Goal: Task Accomplishment & Management: Use online tool/utility

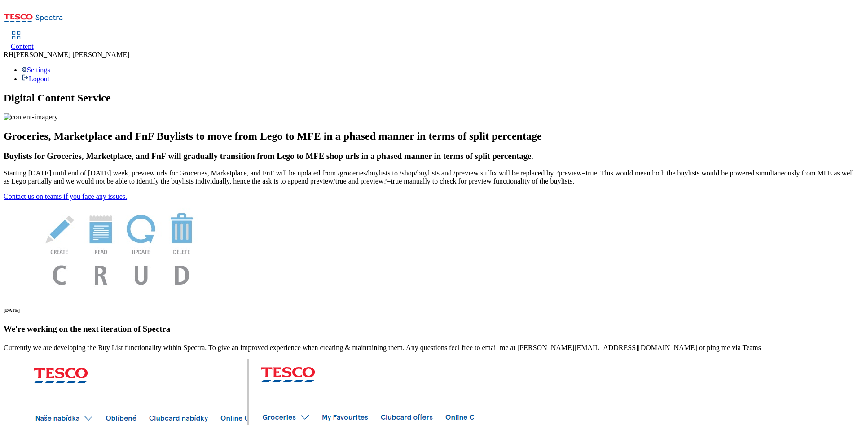
click at [34, 32] on link "Content" at bounding box center [22, 41] width 23 height 19
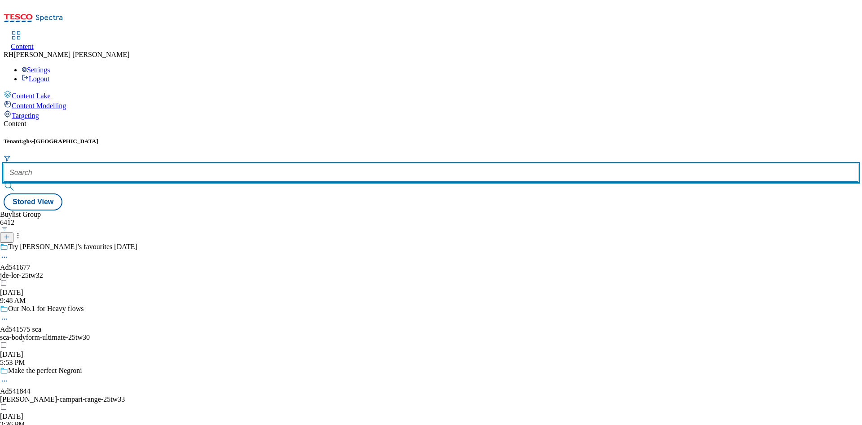
click at [215, 164] on input "text" at bounding box center [431, 173] width 855 height 18
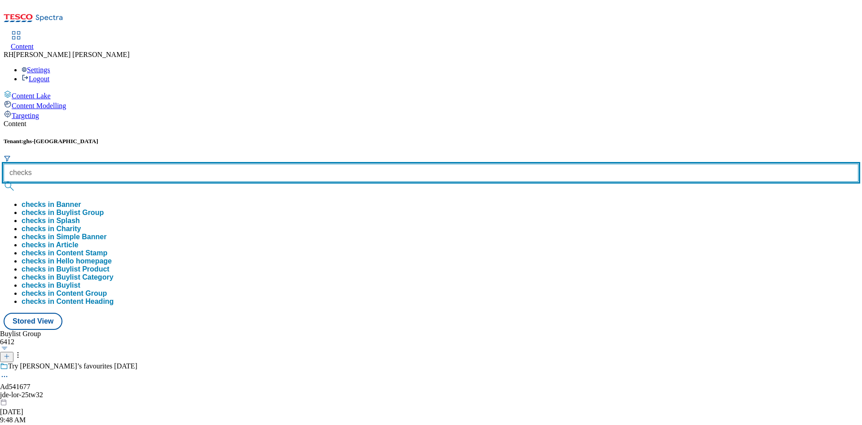
type input "checks"
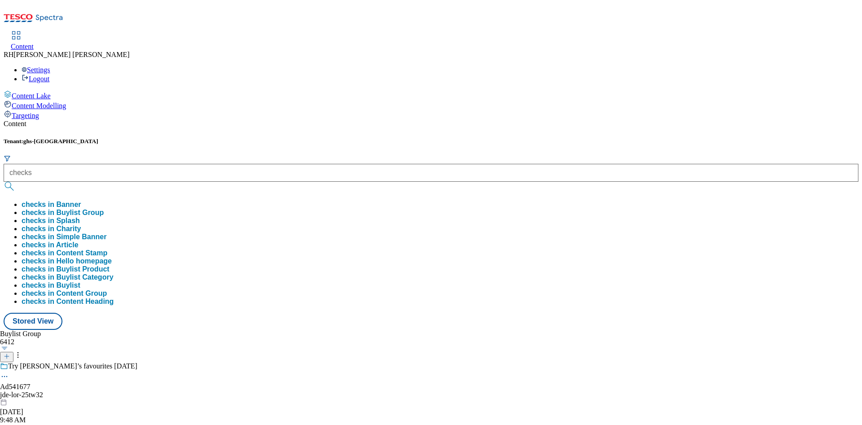
click at [104, 209] on button "checks in Buylist Group" at bounding box center [63, 213] width 82 height 8
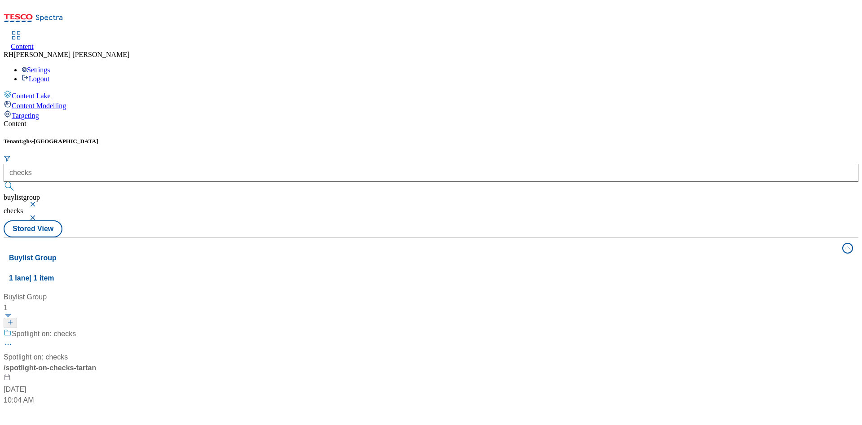
click at [116, 363] on div "/ spotlight-on-checks-tartan" at bounding box center [60, 368] width 112 height 11
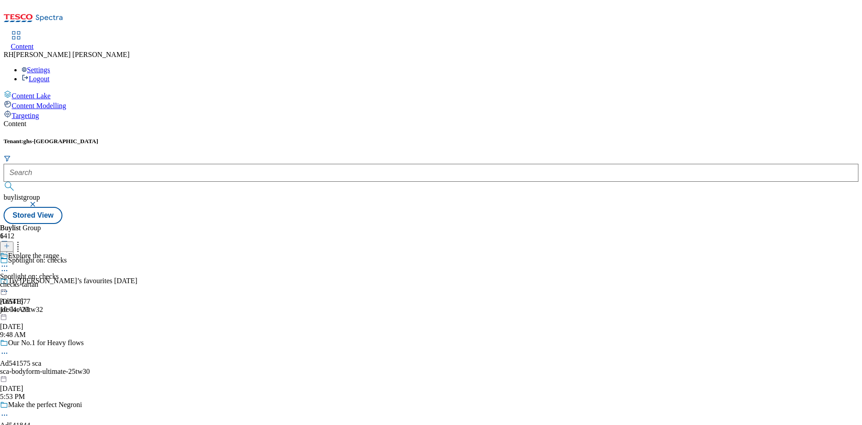
click at [9, 266] on icon at bounding box center [4, 270] width 9 height 9
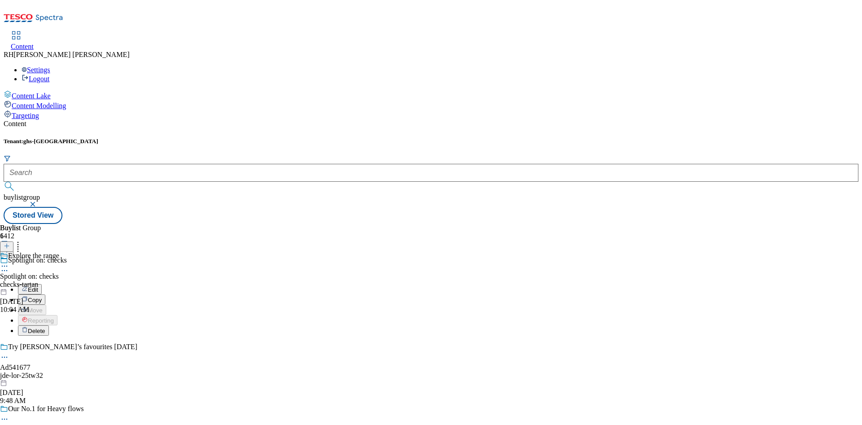
click at [59, 281] on div "checks-tartan" at bounding box center [29, 285] width 59 height 8
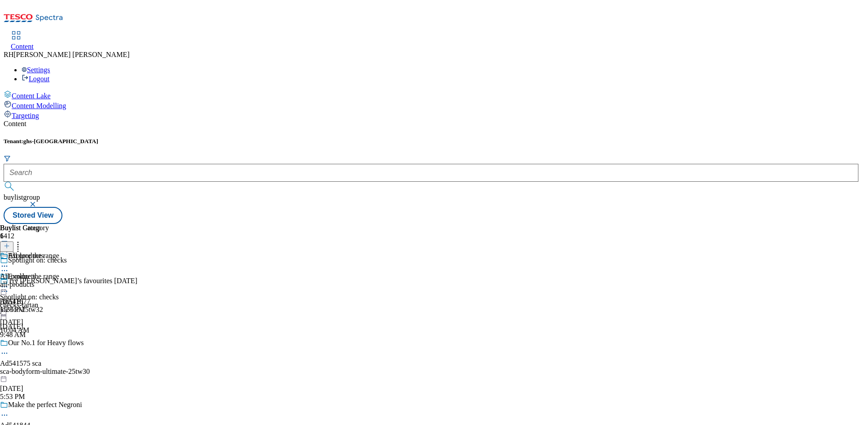
click at [49, 281] on div "all-products" at bounding box center [24, 285] width 49 height 8
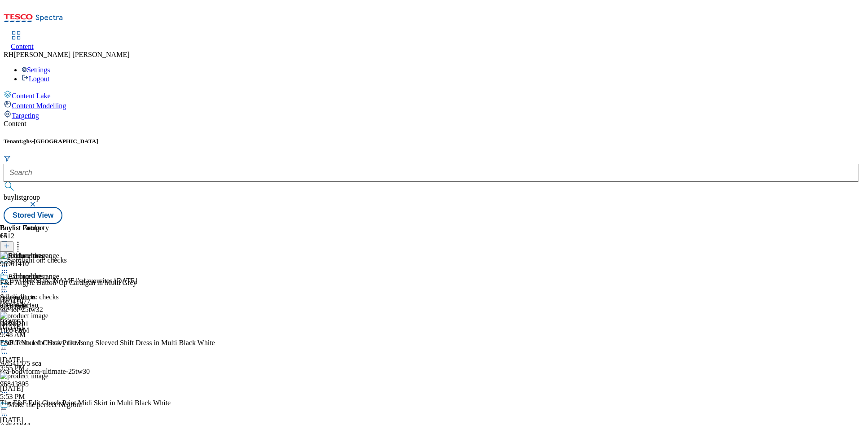
click at [9, 282] on icon at bounding box center [4, 286] width 9 height 9
click at [38, 302] on span "Edit" at bounding box center [33, 305] width 10 height 7
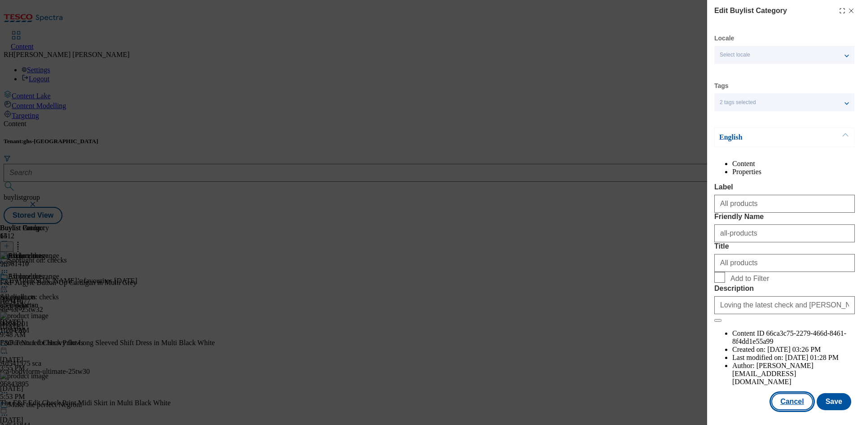
scroll to position [27, 0]
click at [798, 396] on button "Cancel" at bounding box center [791, 401] width 41 height 17
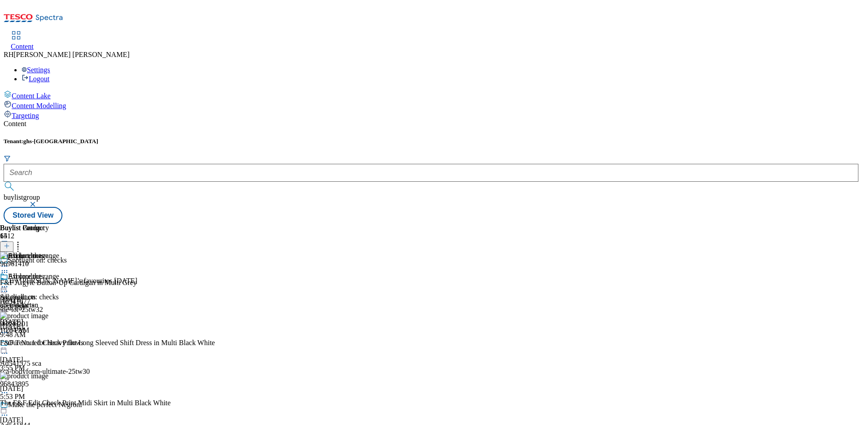
scroll to position [0, 0]
click at [9, 282] on icon at bounding box center [4, 286] width 9 height 9
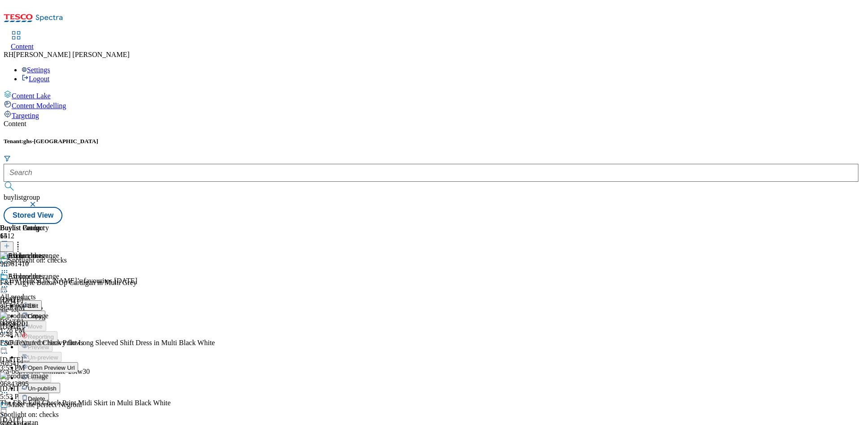
click at [38, 302] on span "Edit" at bounding box center [33, 305] width 10 height 7
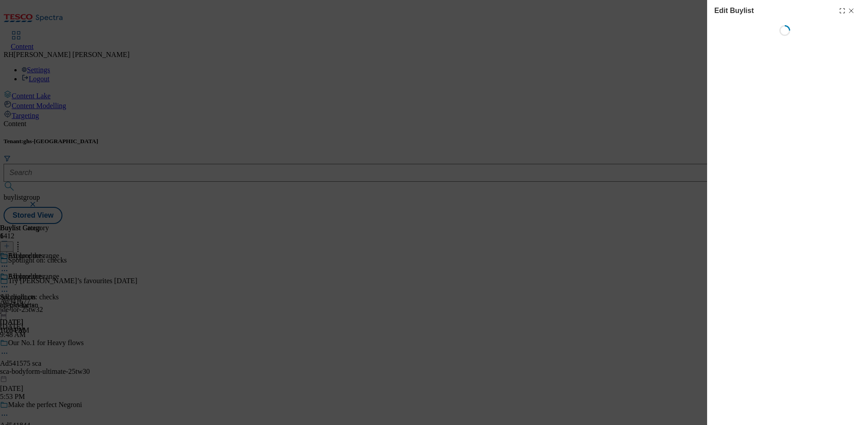
select select "seasonal"
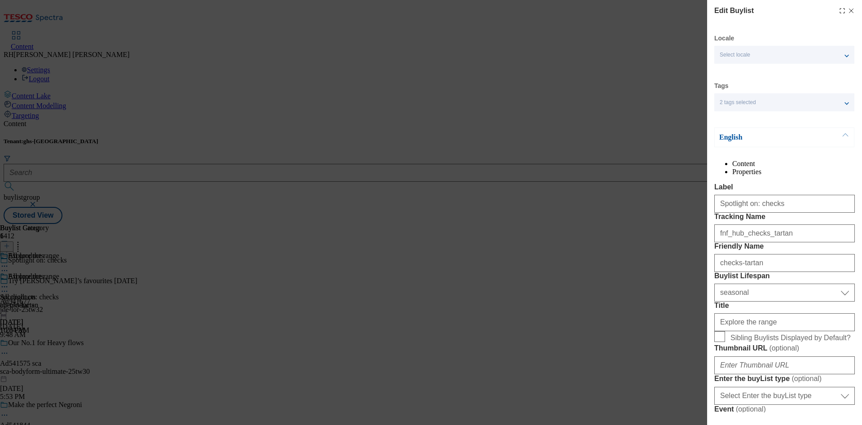
select select "Banner"
drag, startPoint x: 759, startPoint y: 268, endPoint x: 788, endPoint y: 267, distance: 28.8
click at [788, 242] on input "fnf_hub_checks_tartan" at bounding box center [784, 233] width 140 height 18
type input "fnf_hub_checks"
click at [805, 221] on label "Tracking Name" at bounding box center [784, 217] width 140 height 8
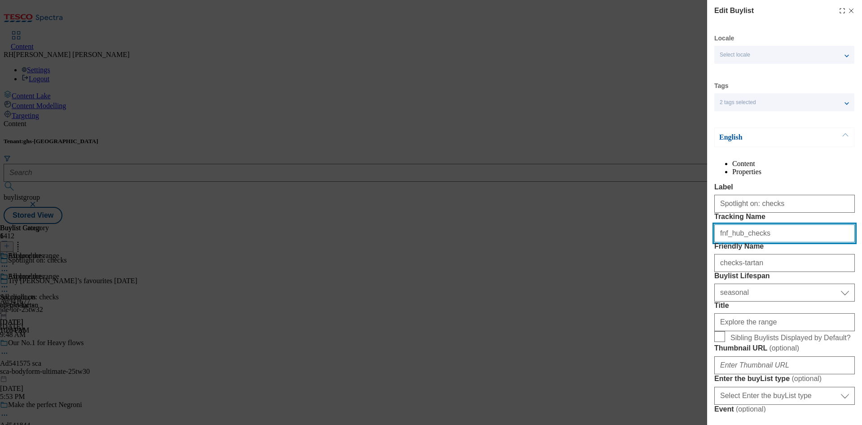
click at [805, 242] on input "fnf_hub_checks" at bounding box center [784, 233] width 140 height 18
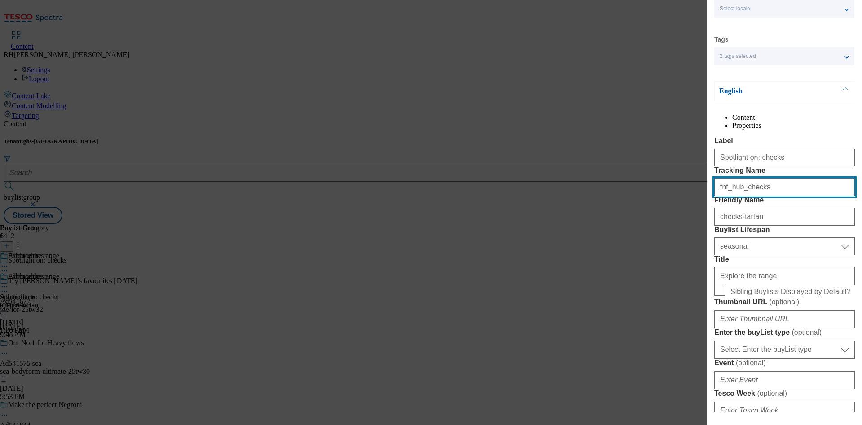
scroll to position [67, 0]
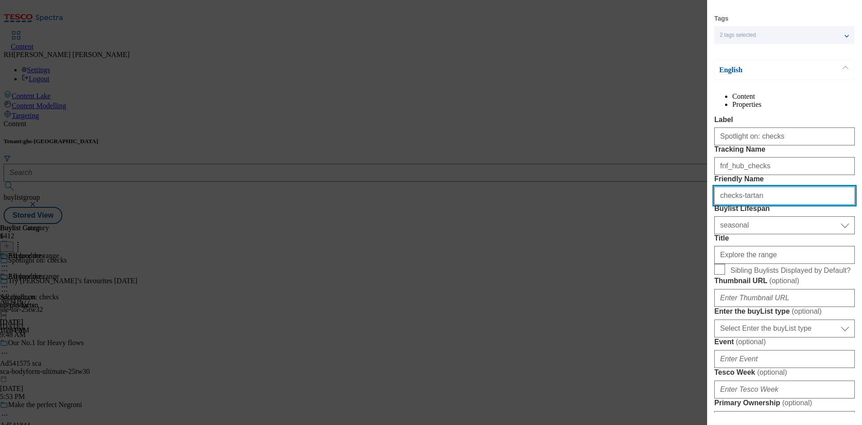
drag, startPoint x: 738, startPoint y: 245, endPoint x: 772, endPoint y: 248, distance: 34.2
click at [772, 205] on input "checks-tartan" at bounding box center [784, 196] width 140 height 18
type input "checks"
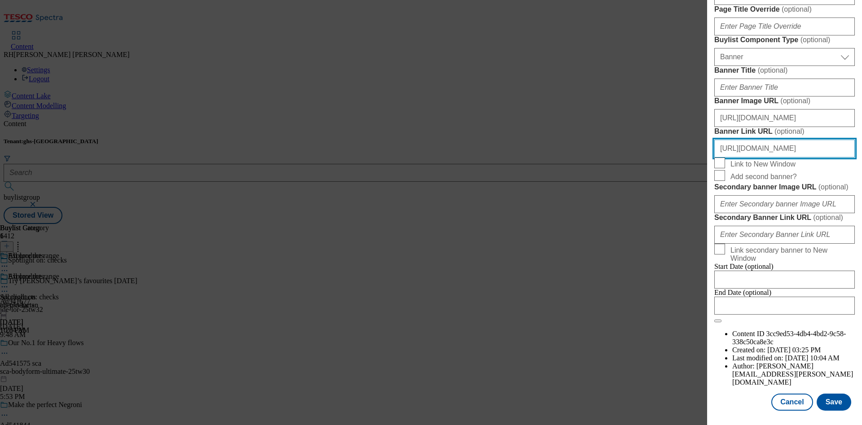
scroll to position [804, 4]
drag, startPoint x: 793, startPoint y: 236, endPoint x: 861, endPoint y: 237, distance: 68.7
click at [861, 237] on div "Edit Buylist Locale Select locale English Welsh Tags 2 tags selected fnf market…" at bounding box center [784, 206] width 155 height 412
click at [824, 158] on input "https://www.tesco.com/shop/en-GB/landing/f-f?icid=fnf_hub_checks_tartan" at bounding box center [784, 149] width 140 height 18
drag, startPoint x: 819, startPoint y: 236, endPoint x: 845, endPoint y: 235, distance: 25.6
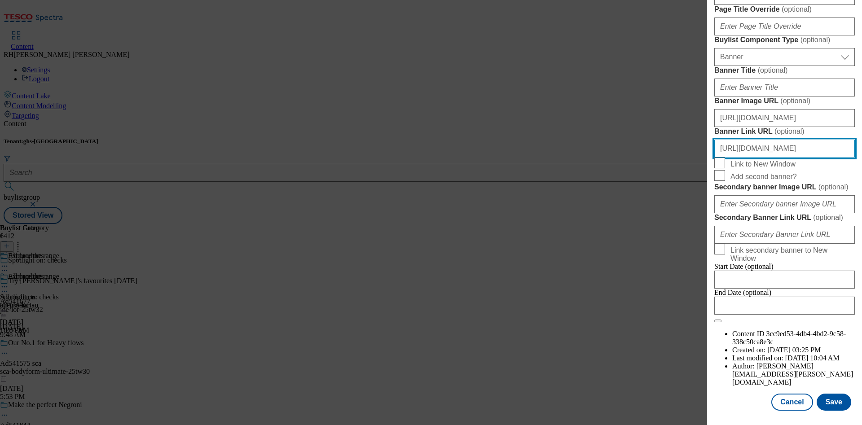
click at [845, 235] on div "Edit Buylist Locale Select locale English Welsh Tags 2 tags selected fnf market…" at bounding box center [784, 206] width 155 height 412
type input "https://www.tesco.com/shop/en-GB/landing/f-f?icid=fnf_hub_checks"
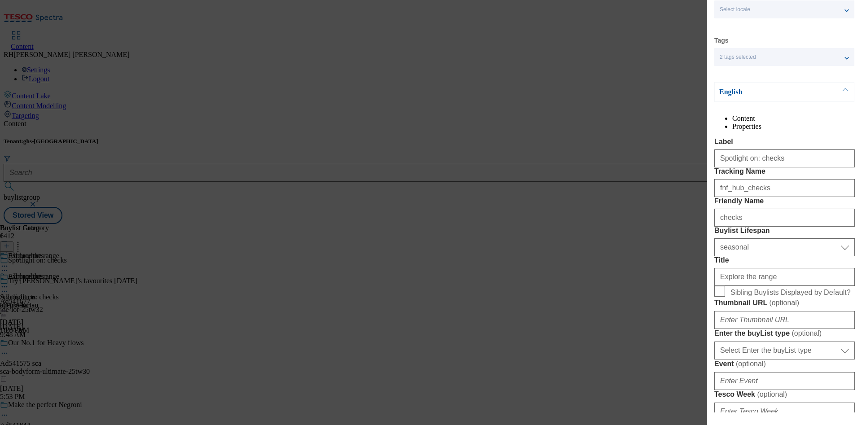
scroll to position [0, 4]
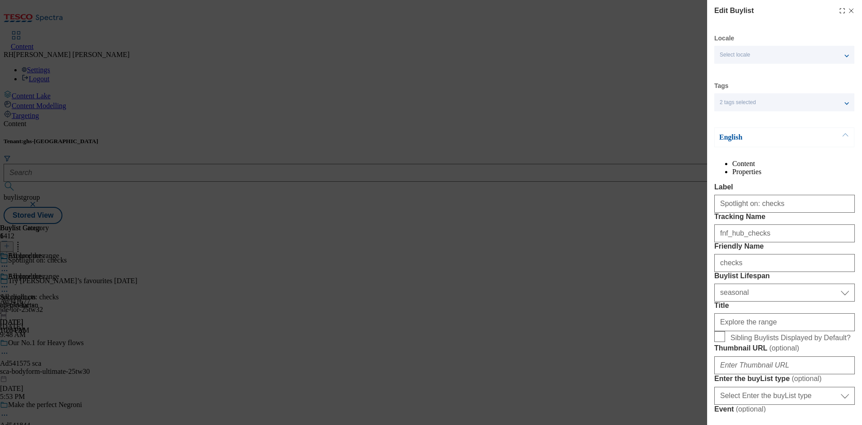
click at [812, 169] on li "Properties" at bounding box center [793, 172] width 123 height 8
click at [740, 168] on li "Content" at bounding box center [793, 164] width 123 height 8
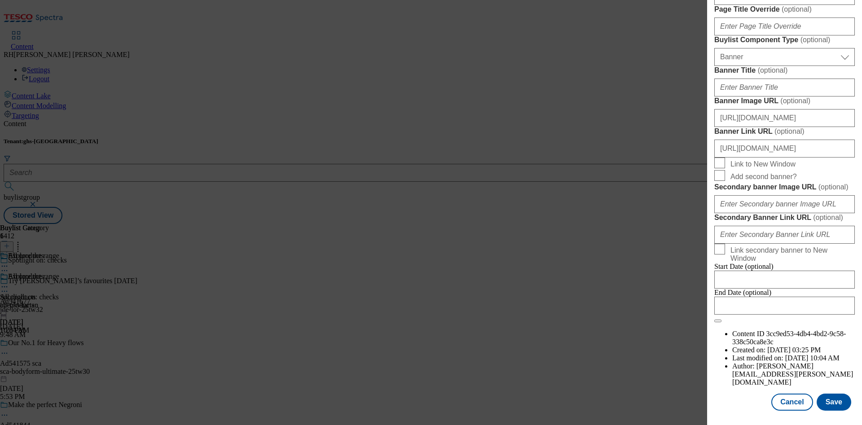
scroll to position [938, 0]
click at [830, 394] on button "Save" at bounding box center [833, 402] width 35 height 17
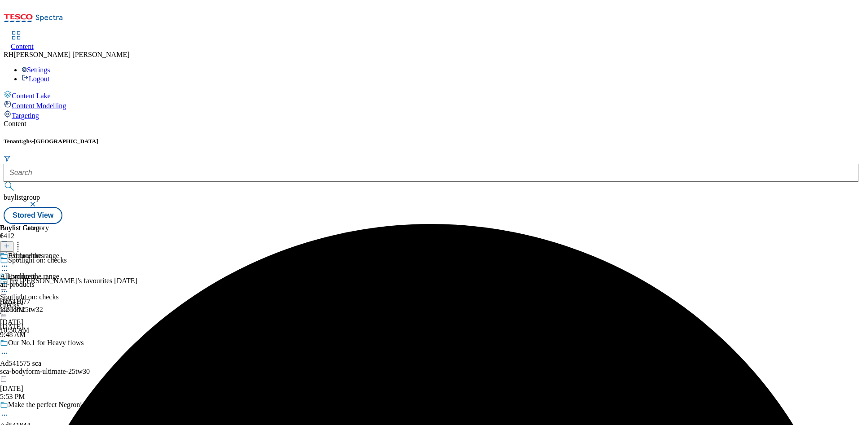
click at [137, 256] on div "Spotlight on: checks" at bounding box center [68, 266] width 137 height 21
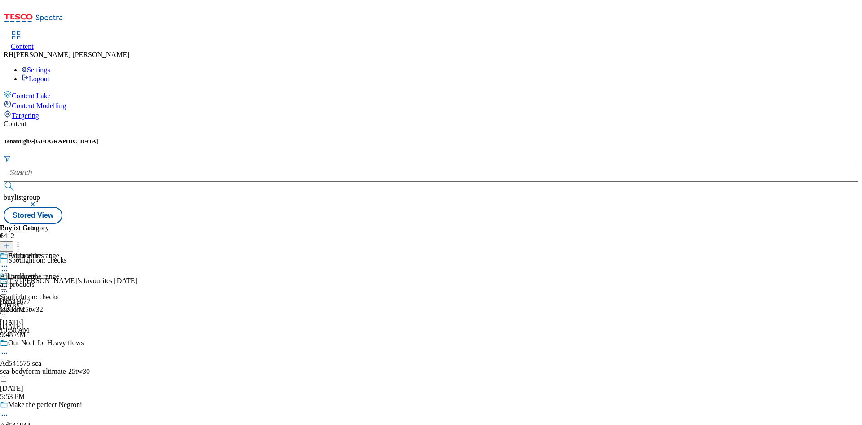
click at [9, 266] on icon at bounding box center [4, 270] width 9 height 9
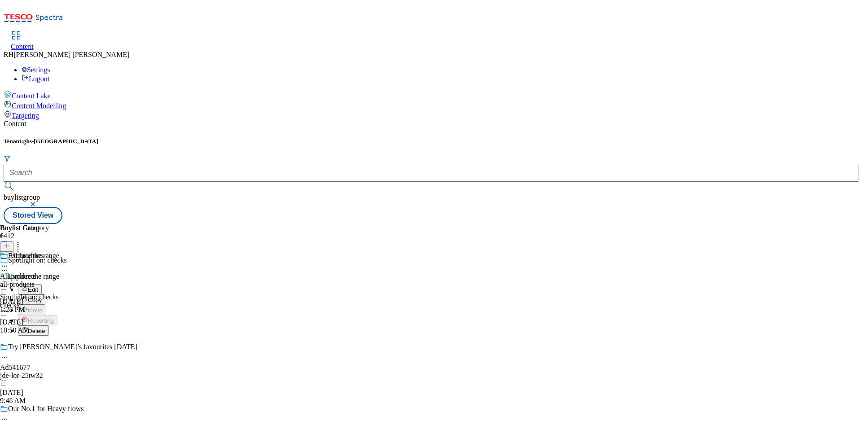
click at [38, 286] on span "Edit" at bounding box center [33, 289] width 10 height 7
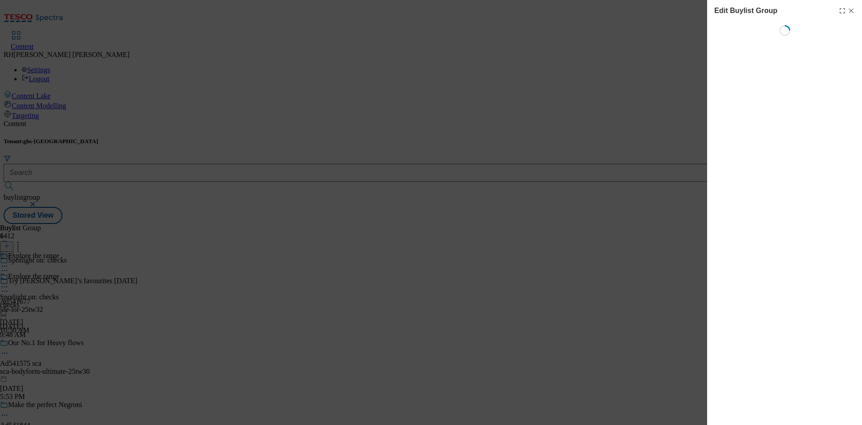
select select "fandf"
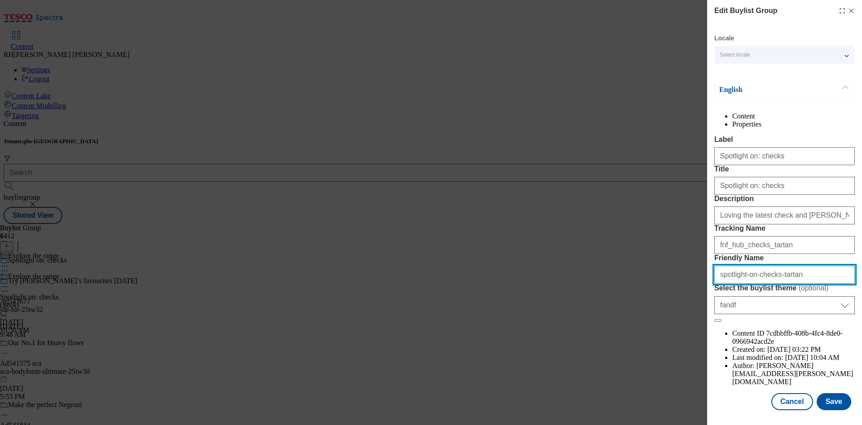
drag, startPoint x: 771, startPoint y: 355, endPoint x: 816, endPoint y: 354, distance: 45.8
click at [816, 284] on input "spotlight-on-checks-tartan" at bounding box center [784, 275] width 140 height 18
type input "spotlight-on-checks"
click at [736, 285] on form "Label Spotlight on: checks Title Spotlight on: checks Description Loving the la…" at bounding box center [784, 229] width 140 height 187
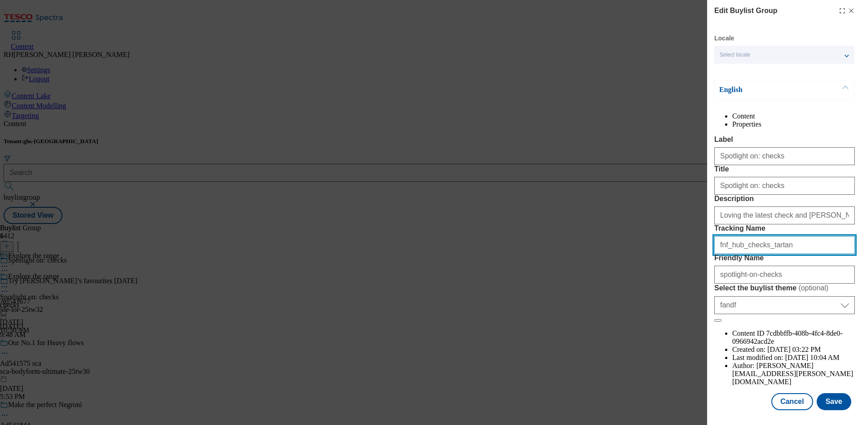
drag, startPoint x: 757, startPoint y: 307, endPoint x: 811, endPoint y: 307, distance: 54.3
click at [811, 254] on input "fnf_hub_checks_tartan" at bounding box center [784, 245] width 140 height 18
type input "fnf_hub_checks"
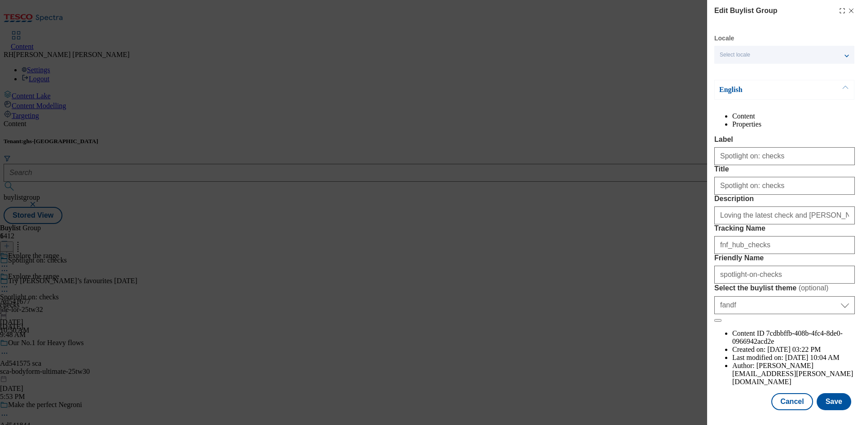
click at [800, 282] on form "Label Spotlight on: checks Title Spotlight on: checks Description Loving the la…" at bounding box center [784, 229] width 140 height 187
drag, startPoint x: 779, startPoint y: 267, endPoint x: 804, endPoint y: 267, distance: 25.1
click at [804, 224] on input "Loving the latest check and tartan looks? From maxi coats to skirts, shop our o…" at bounding box center [784, 215] width 140 height 18
drag, startPoint x: 804, startPoint y: 267, endPoint x: 854, endPoint y: 267, distance: 50.3
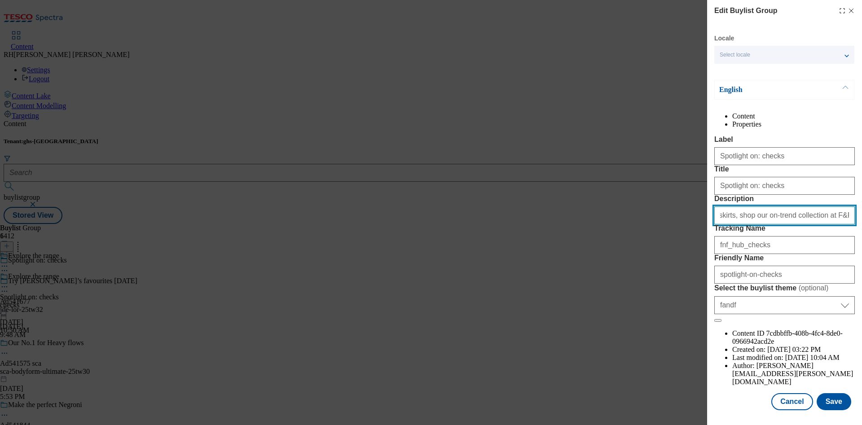
click at [854, 267] on div "Edit Buylist Group Locale Select locale English Welsh English Content Propertie…" at bounding box center [784, 206] width 155 height 412
click at [802, 224] on input "Loving the latest check looks? From maxi coats to skirts, shop our on-trend col…" at bounding box center [784, 215] width 140 height 18
click at [832, 224] on input "Loving the latest check looks? From maxi coats to skirts, shop our on-trend col…" at bounding box center [784, 215] width 140 height 18
type input "Loving the latest check looks? From maxi coats to skirts, shop our on-trend col…"
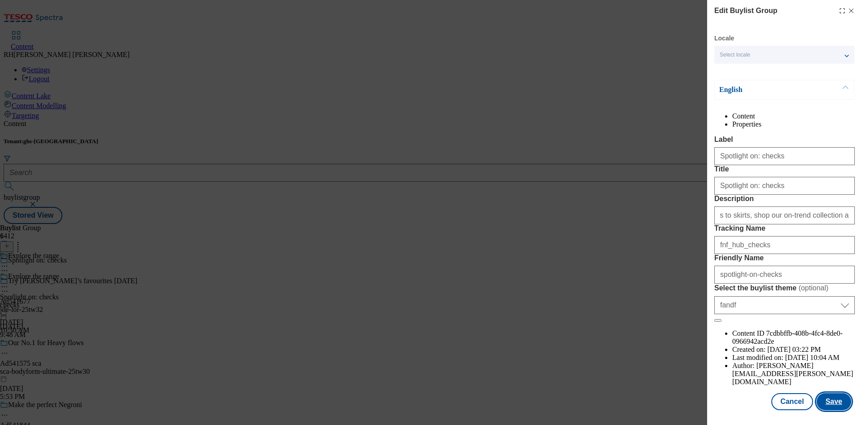
click at [826, 393] on button "Save" at bounding box center [833, 401] width 35 height 17
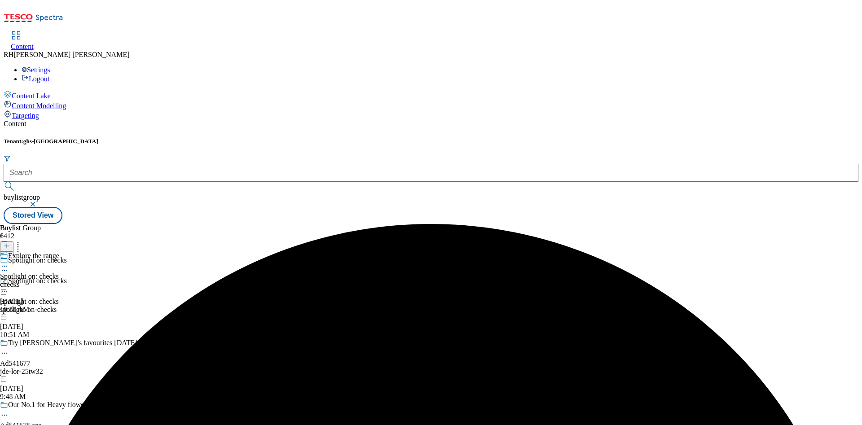
click at [9, 262] on icon at bounding box center [4, 266] width 9 height 9
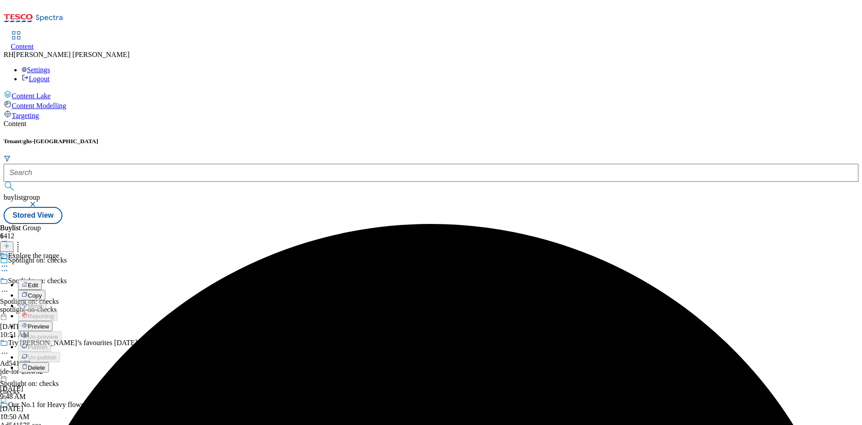
click at [38, 282] on span "Edit" at bounding box center [33, 285] width 10 height 7
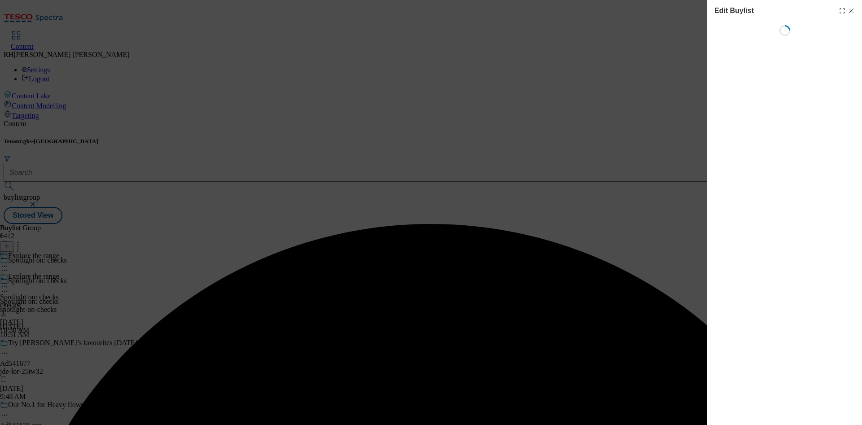
select select "seasonal"
select select "Banner"
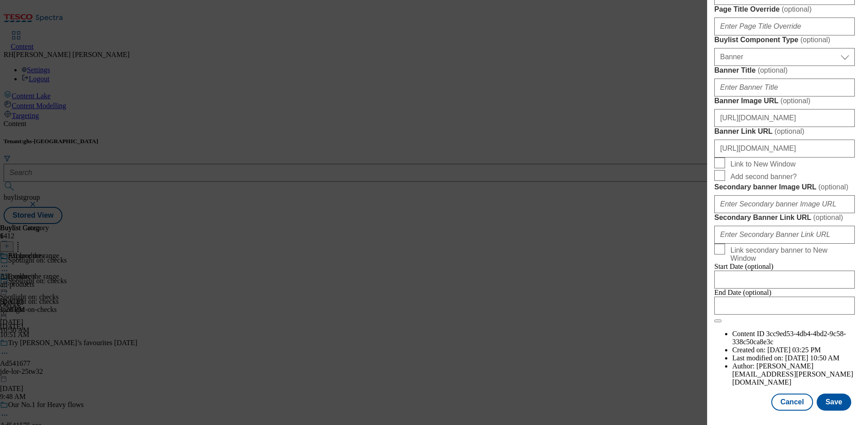
scroll to position [938, 0]
click at [825, 394] on button "Save" at bounding box center [833, 402] width 35 height 17
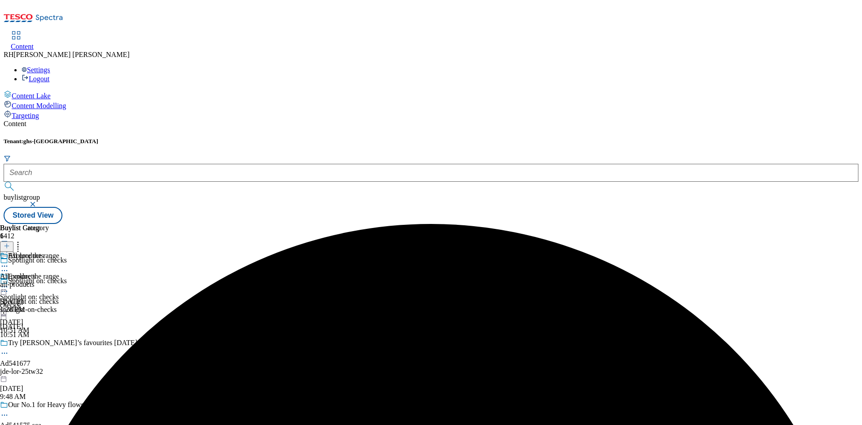
click at [9, 282] on icon at bounding box center [4, 286] width 9 height 9
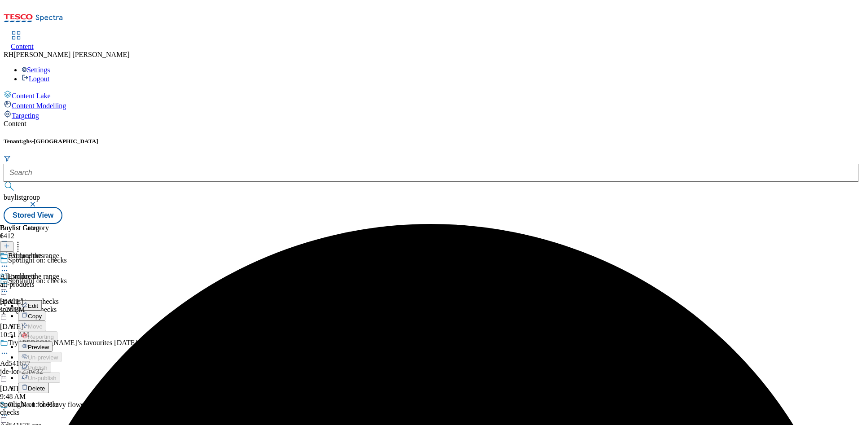
click at [49, 344] on span "Preview" at bounding box center [38, 347] width 21 height 7
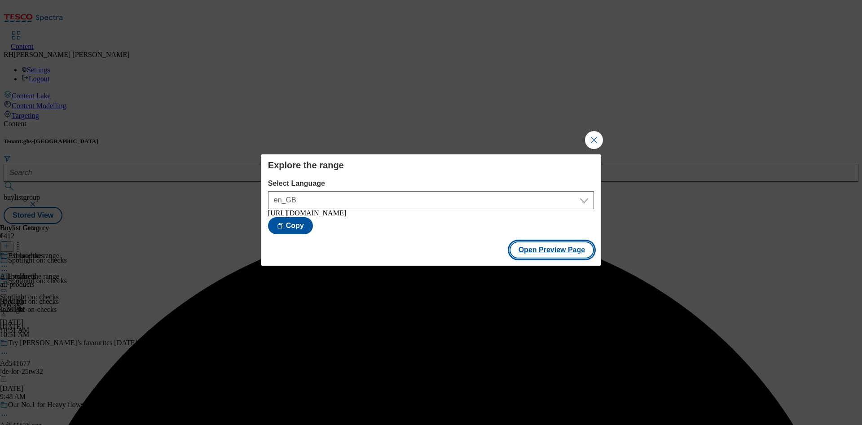
click at [561, 253] on button "Open Preview Page" at bounding box center [551, 249] width 85 height 17
click at [592, 133] on button "Close Modal" at bounding box center [594, 140] width 18 height 18
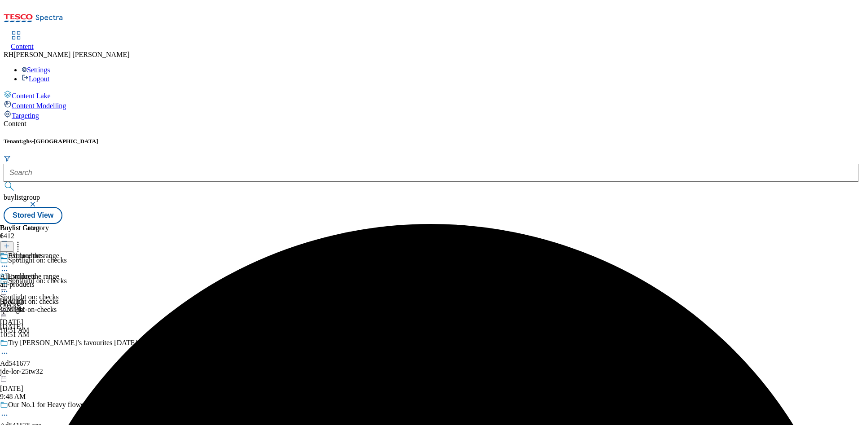
click at [5, 286] on circle at bounding box center [4, 286] width 1 height 1
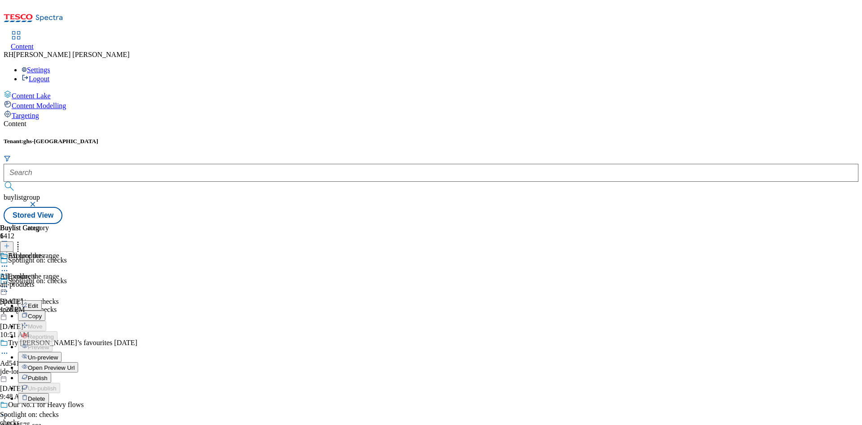
click at [48, 375] on span "Publish" at bounding box center [38, 378] width 20 height 7
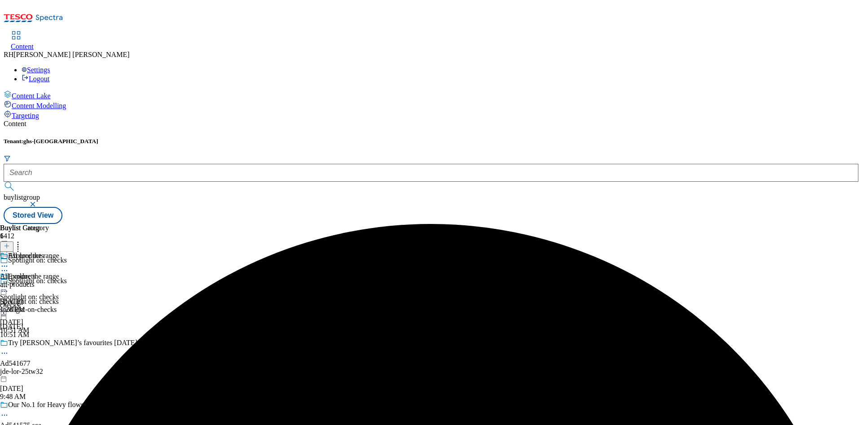
click at [9, 287] on icon at bounding box center [4, 291] width 9 height 9
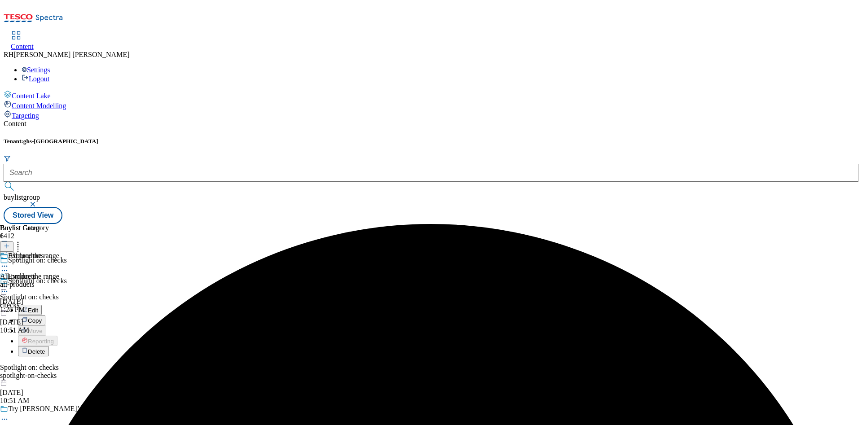
click at [59, 278] on div "Explore the range Spotlight on: checks checks Oct 2, 2025 10:51 AM" at bounding box center [29, 303] width 59 height 62
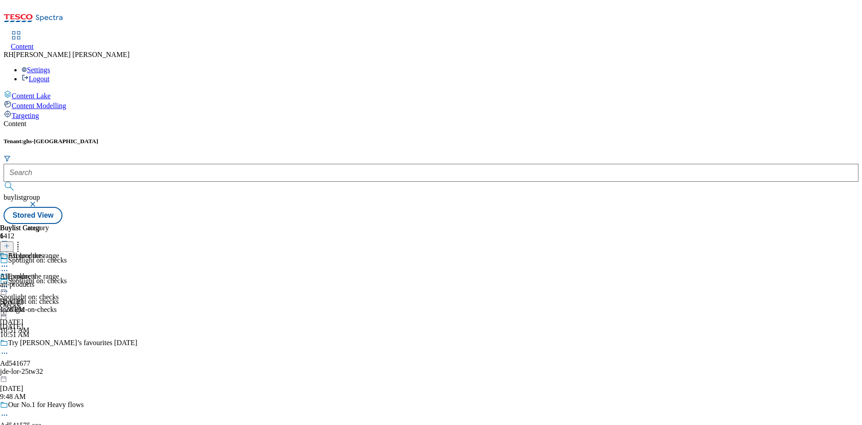
click at [9, 287] on icon at bounding box center [4, 291] width 9 height 9
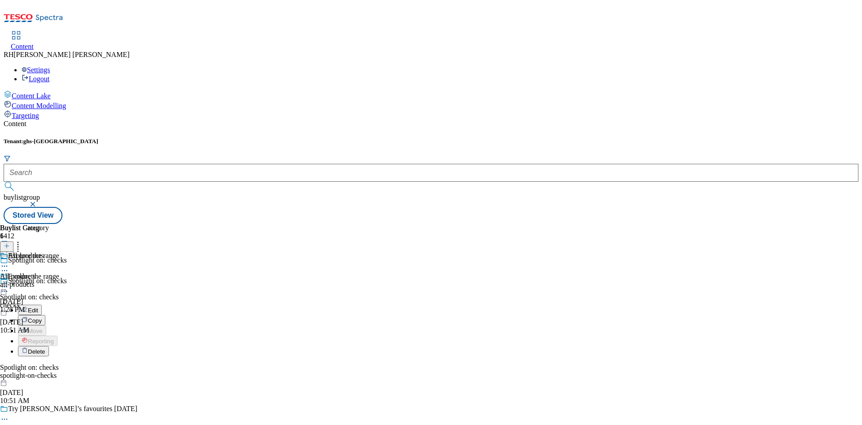
click at [38, 307] on span "Edit" at bounding box center [33, 310] width 10 height 7
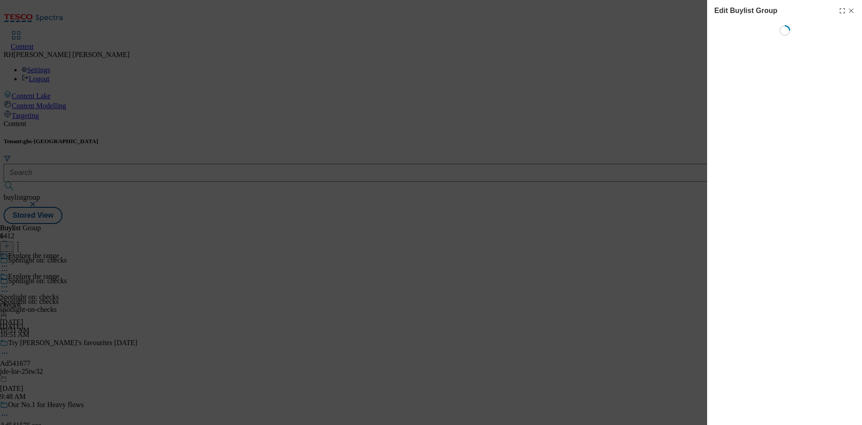
select select "fandf"
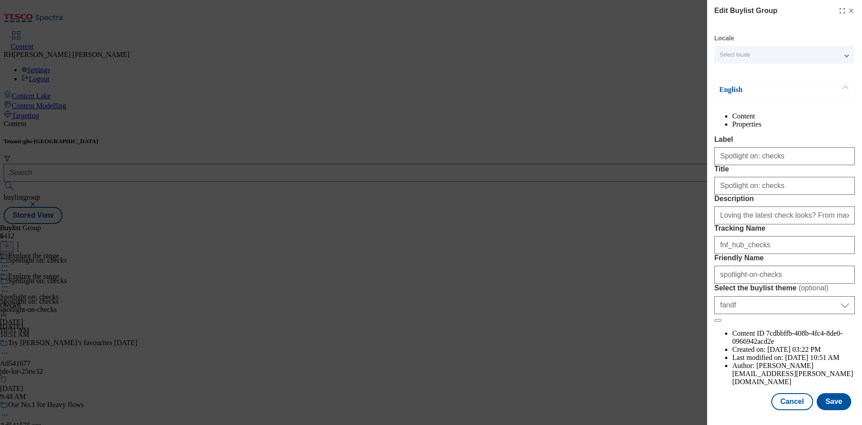
scroll to position [44, 0]
click at [826, 393] on button "Save" at bounding box center [833, 401] width 35 height 17
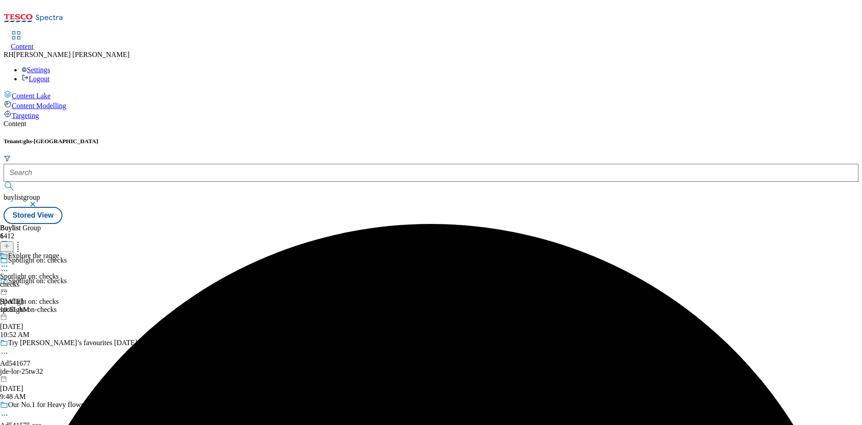
click at [3, 266] on circle at bounding box center [2, 266] width 1 height 1
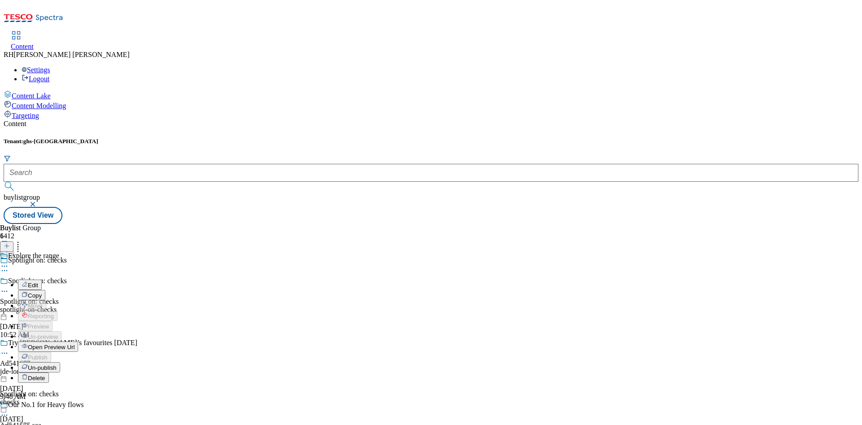
click at [467, 224] on div "Buylist Group 6412 Spotlight on: checks Spotlight on: checks Spotlight on: chec…" at bounding box center [431, 224] width 855 height 0
